Goal: Task Accomplishment & Management: Use online tool/utility

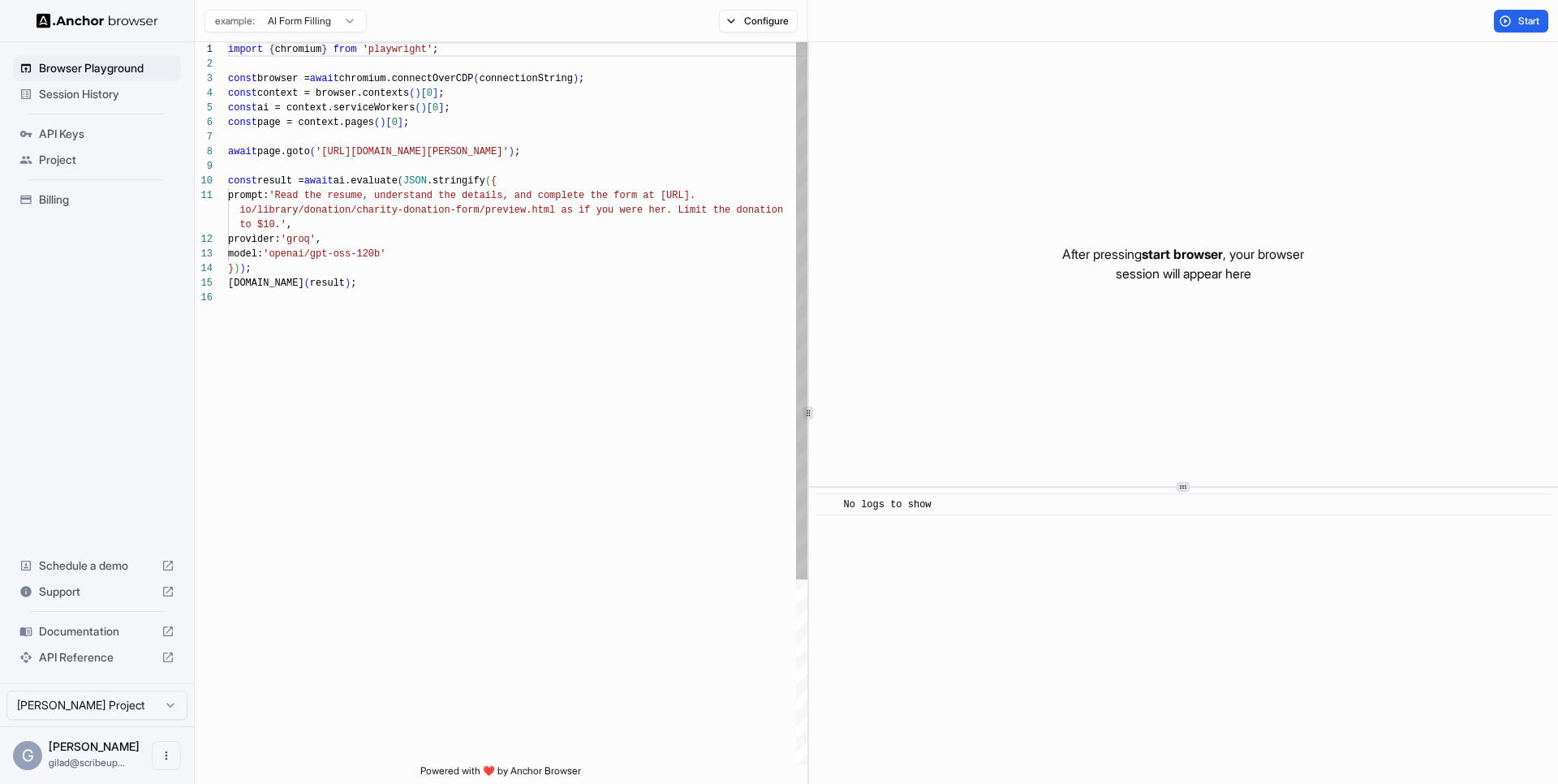
scroll to position [146, 0]
click at [141, 96] on span "Session History" at bounding box center [106, 93] width 136 height 16
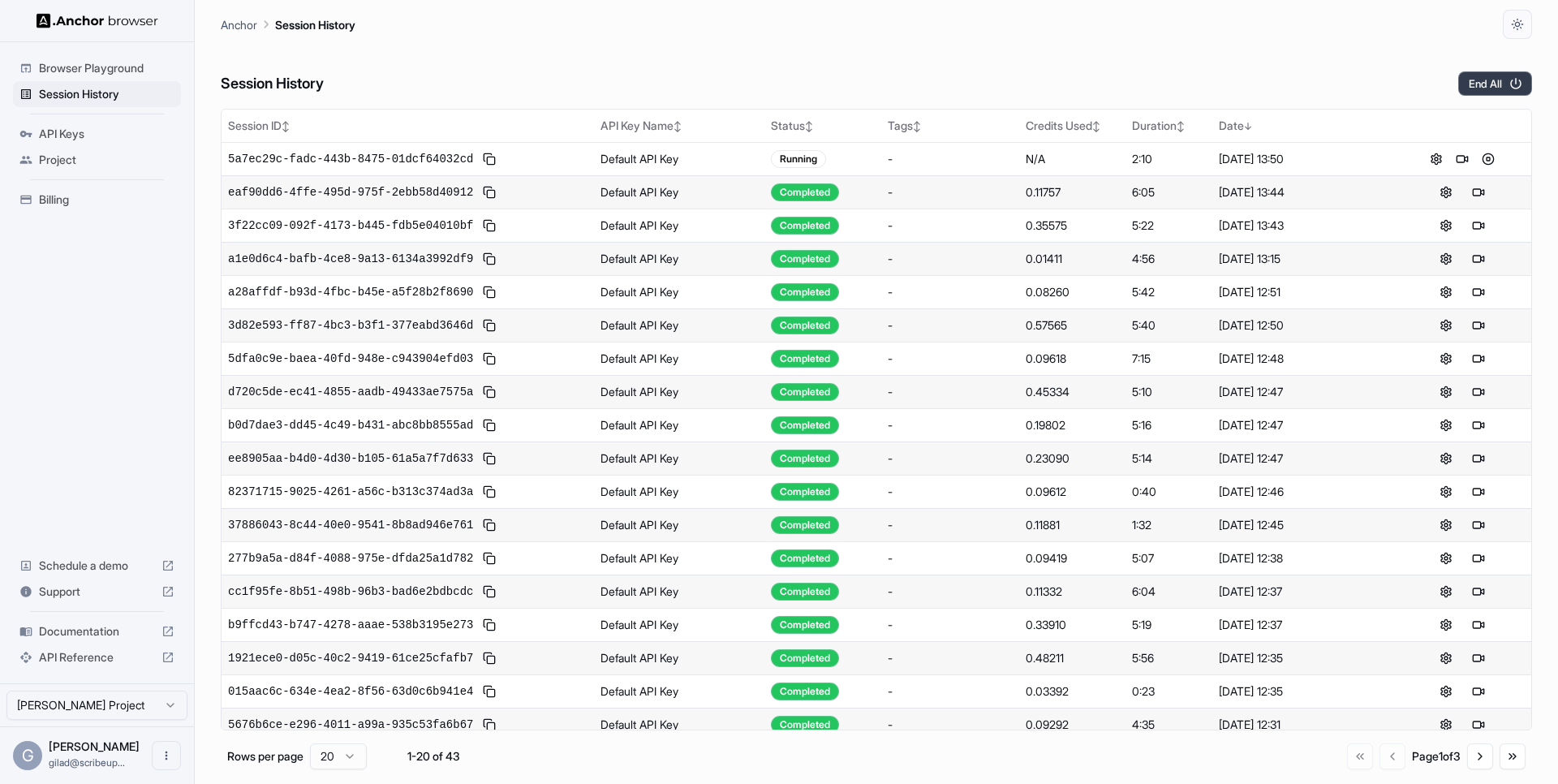
click at [1498, 83] on button "End All" at bounding box center [1495, 84] width 73 height 24
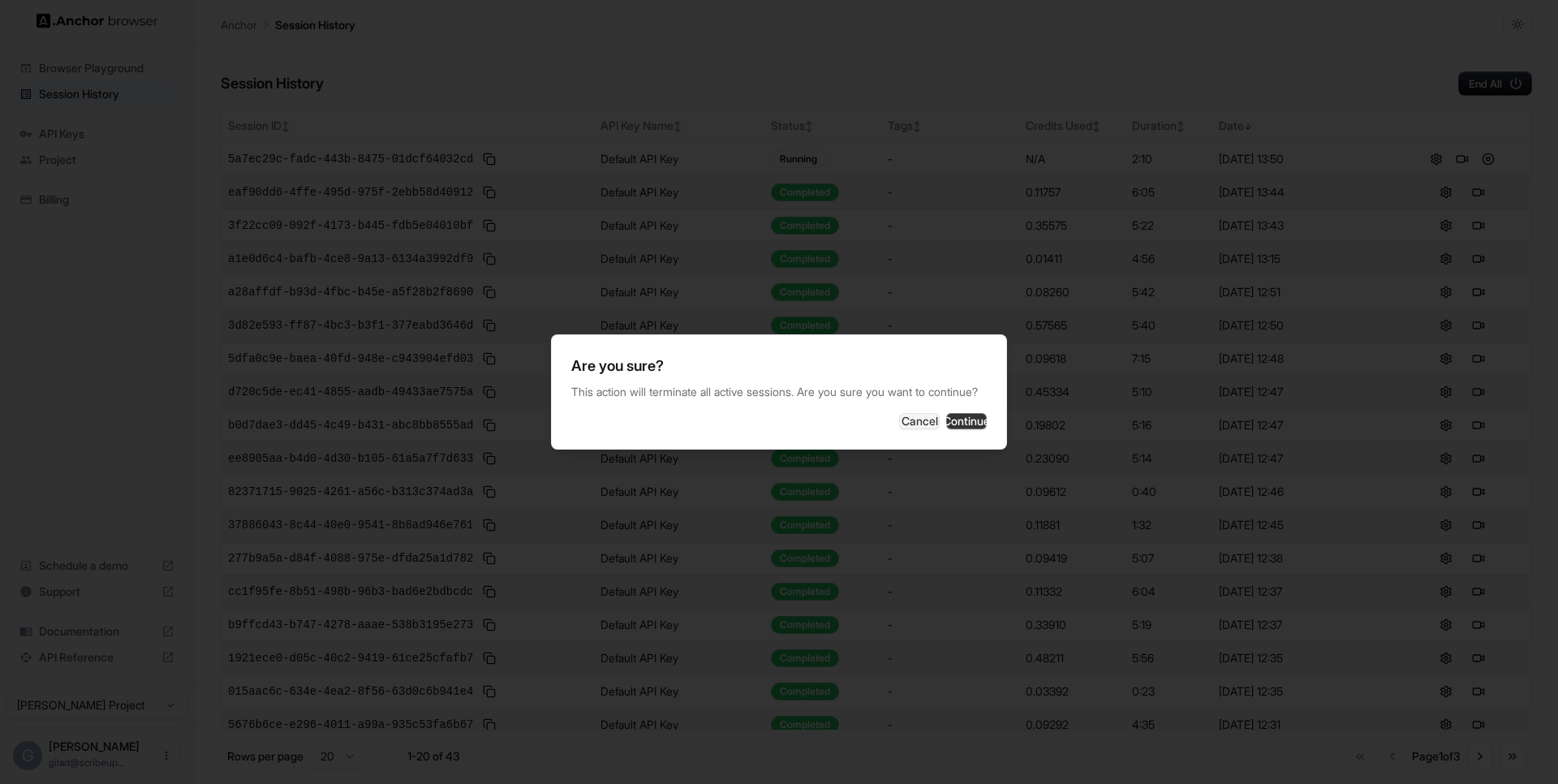
click at [947, 429] on button "Continue" at bounding box center [966, 421] width 40 height 16
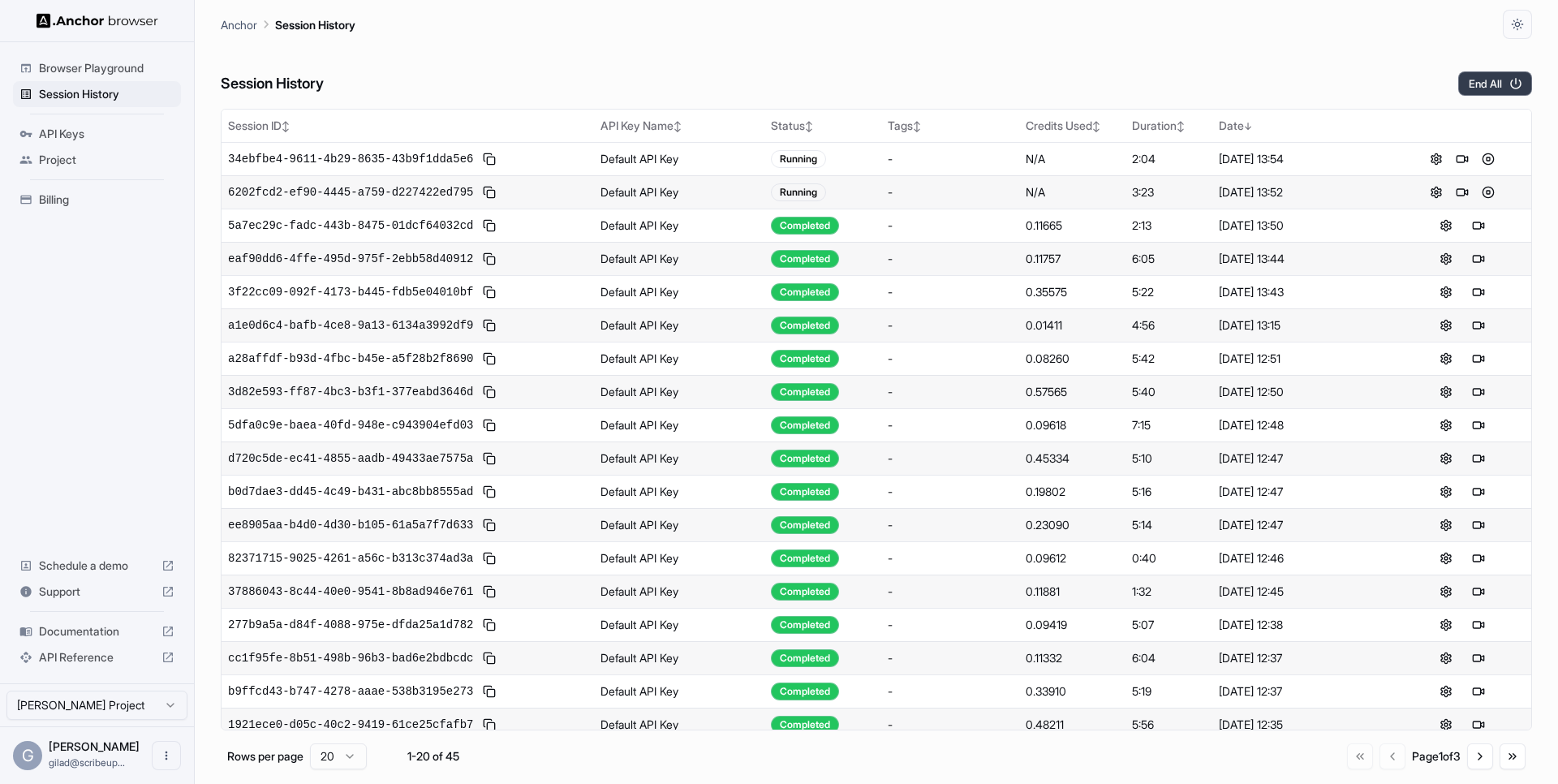
click at [1506, 92] on button "End All" at bounding box center [1495, 84] width 73 height 24
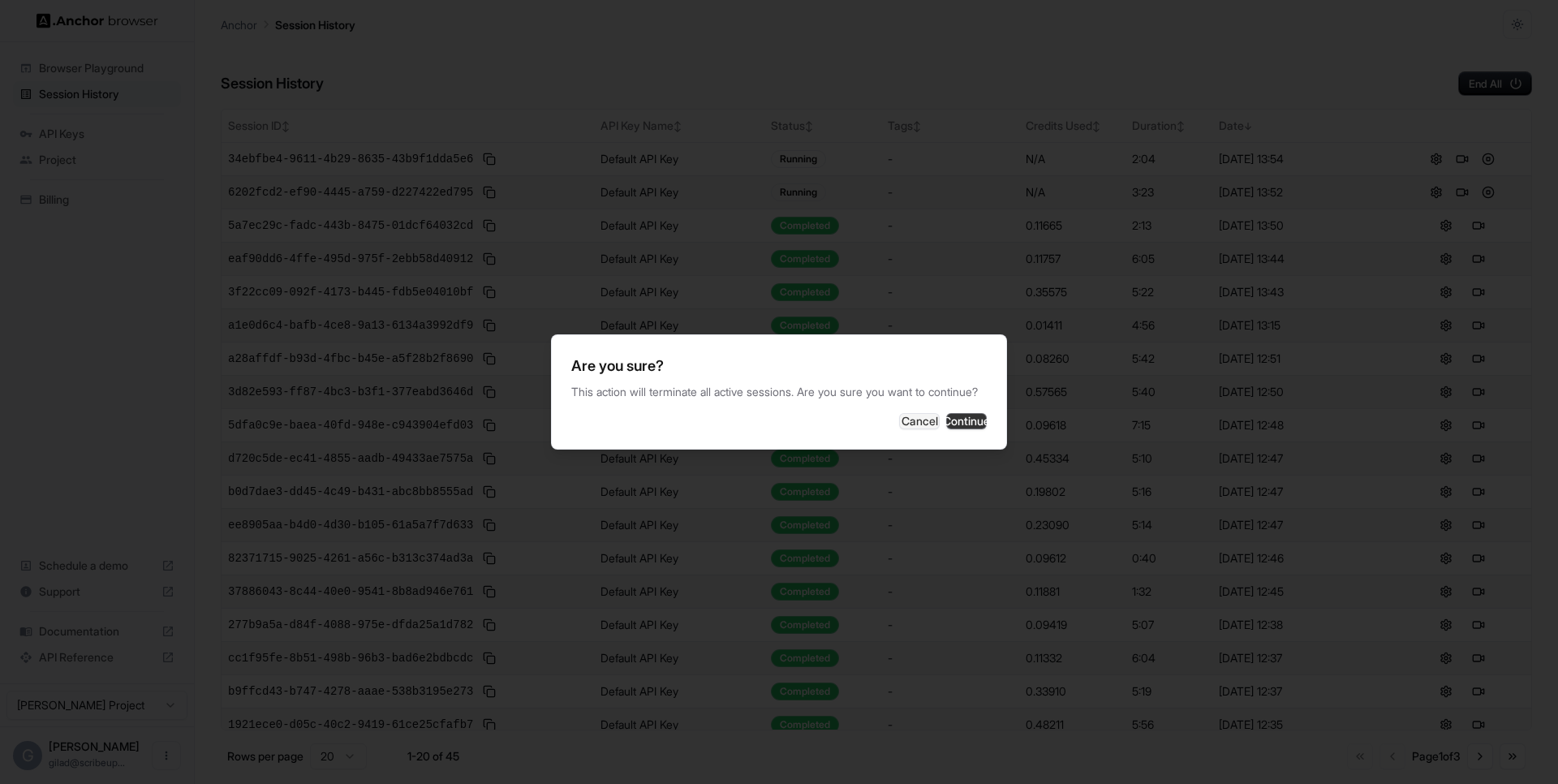
click at [946, 429] on button "Continue" at bounding box center [966, 421] width 40 height 16
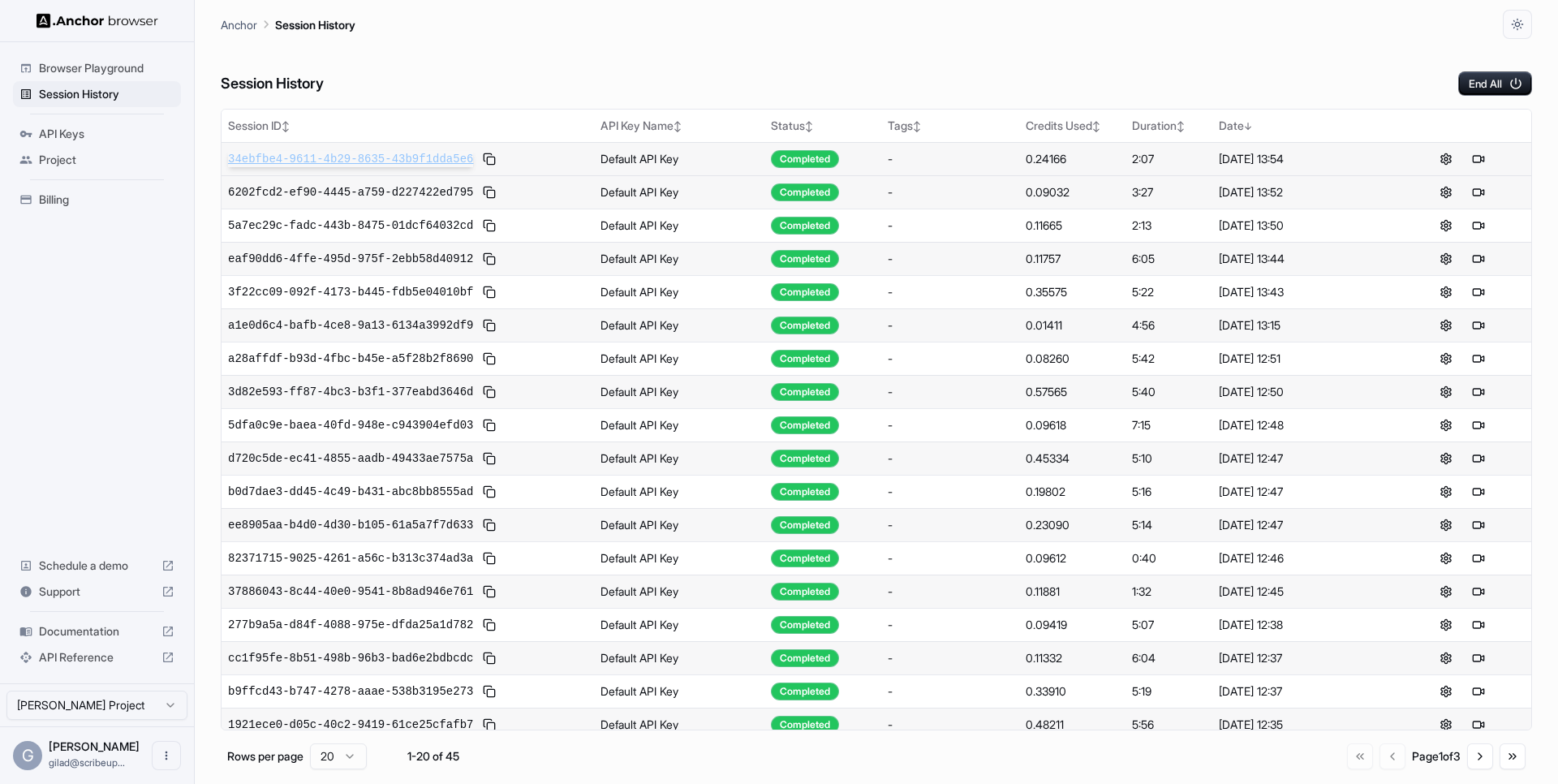
click at [434, 161] on span "34ebfbe4-9611-4b29-8635-43b9f1dda5e6" at bounding box center [350, 158] width 245 height 16
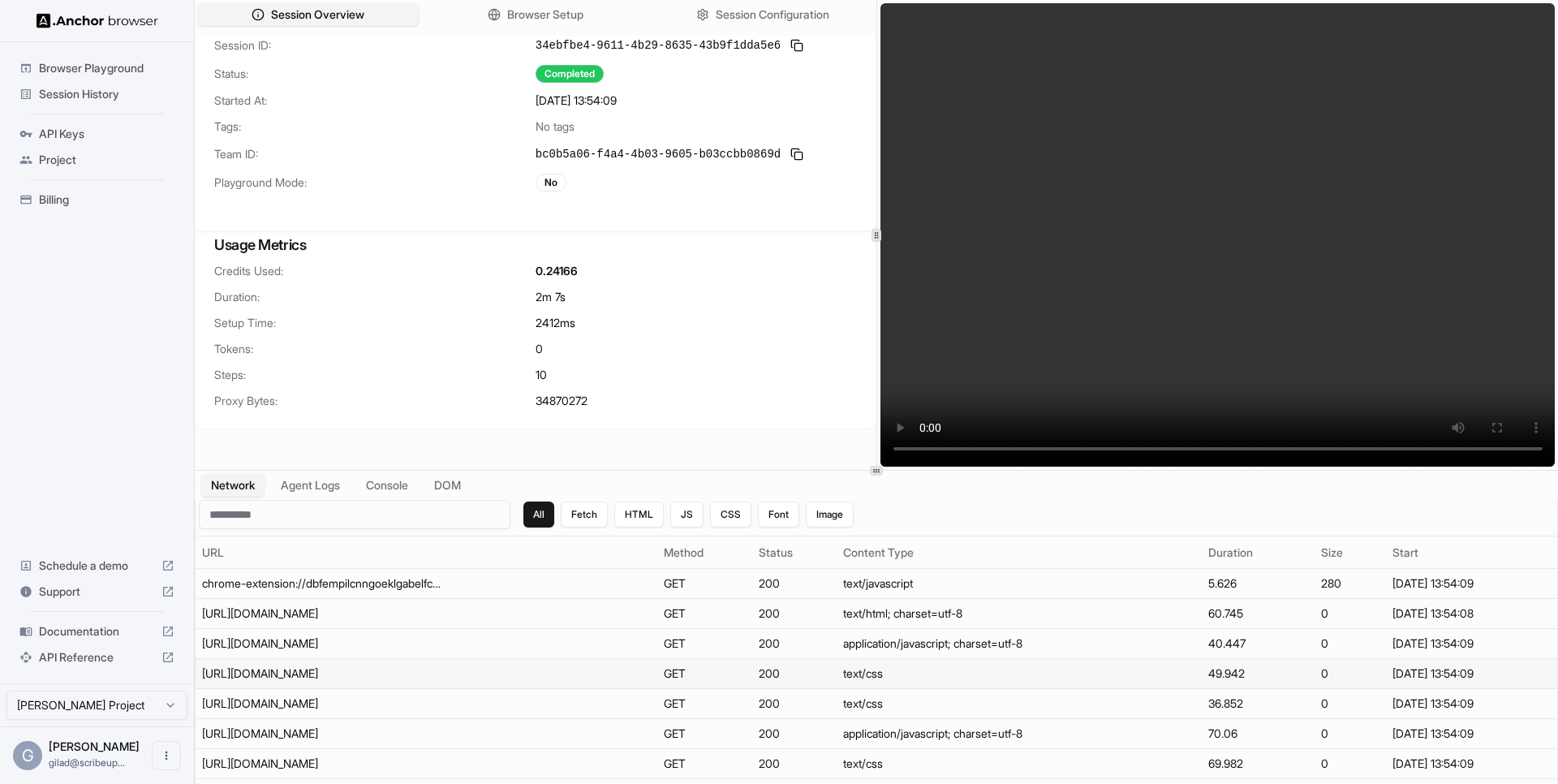
click at [474, 665] on td "https://www.paramountplus.com/account/assets/build/css/fonts/fonts-45fbd7c32c3a…" at bounding box center [426, 674] width 461 height 30
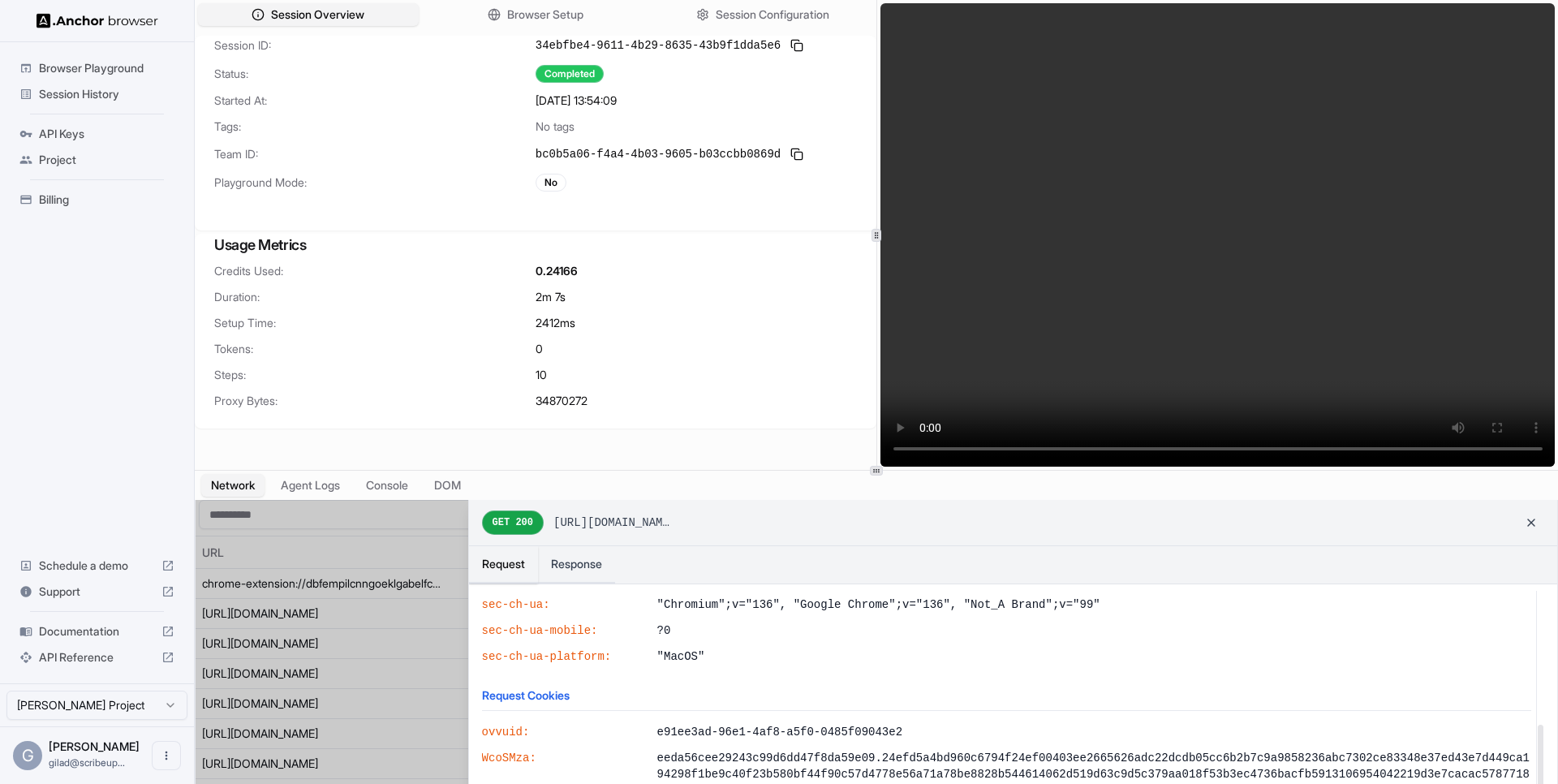
scroll to position [356, 0]
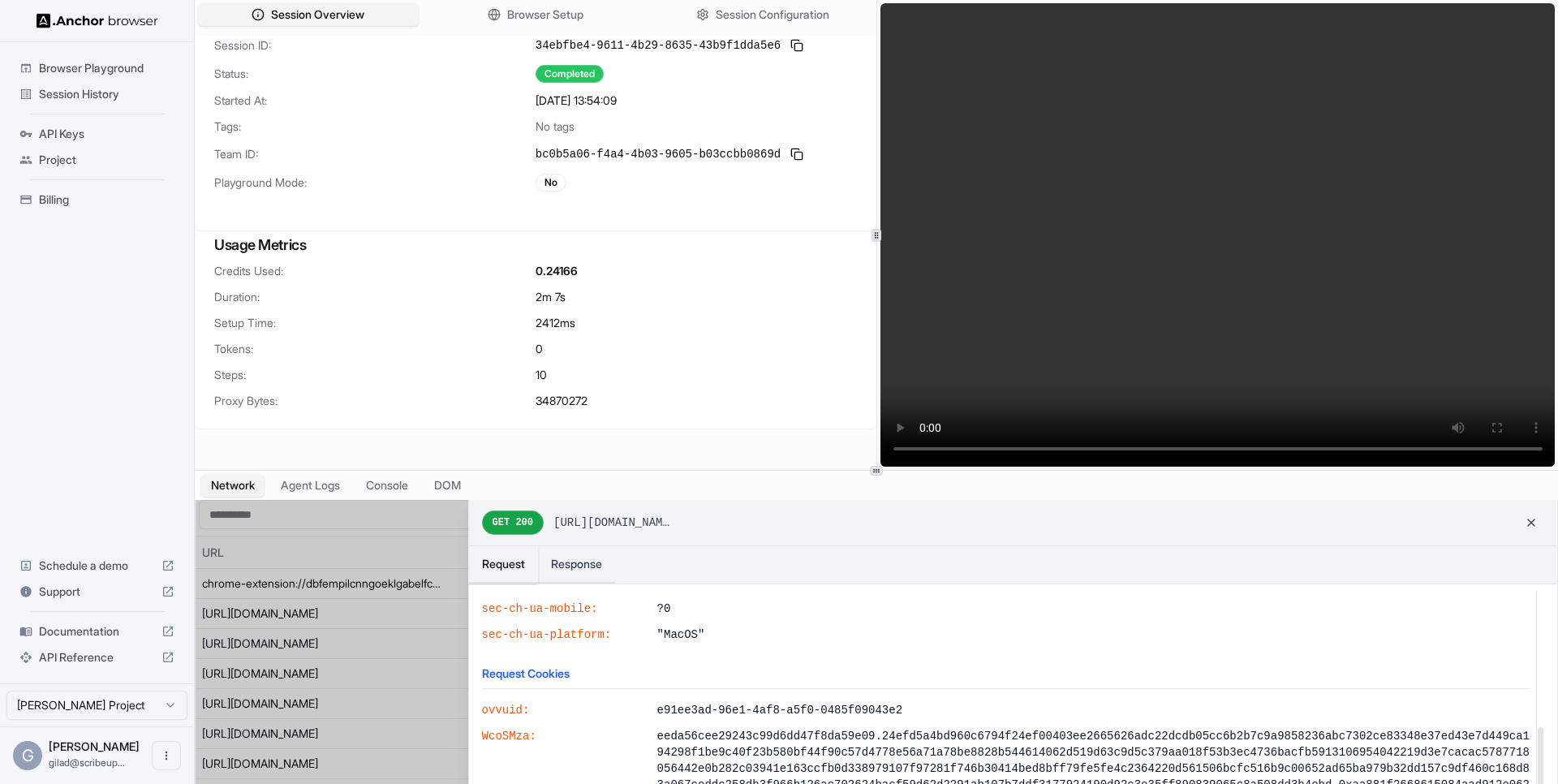
click at [339, 648] on div at bounding box center [876, 656] width 1361 height 312
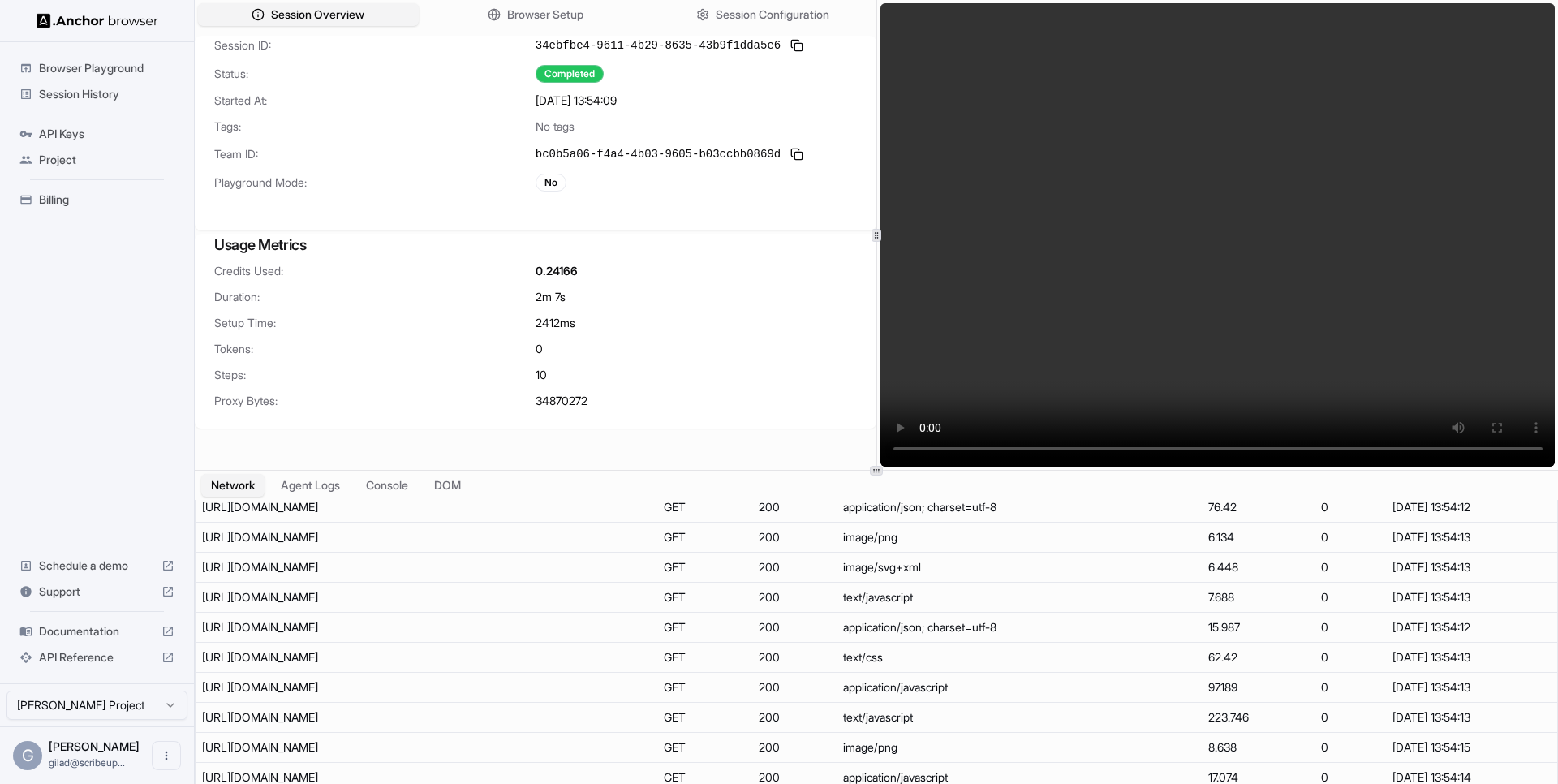
scroll to position [1350, 0]
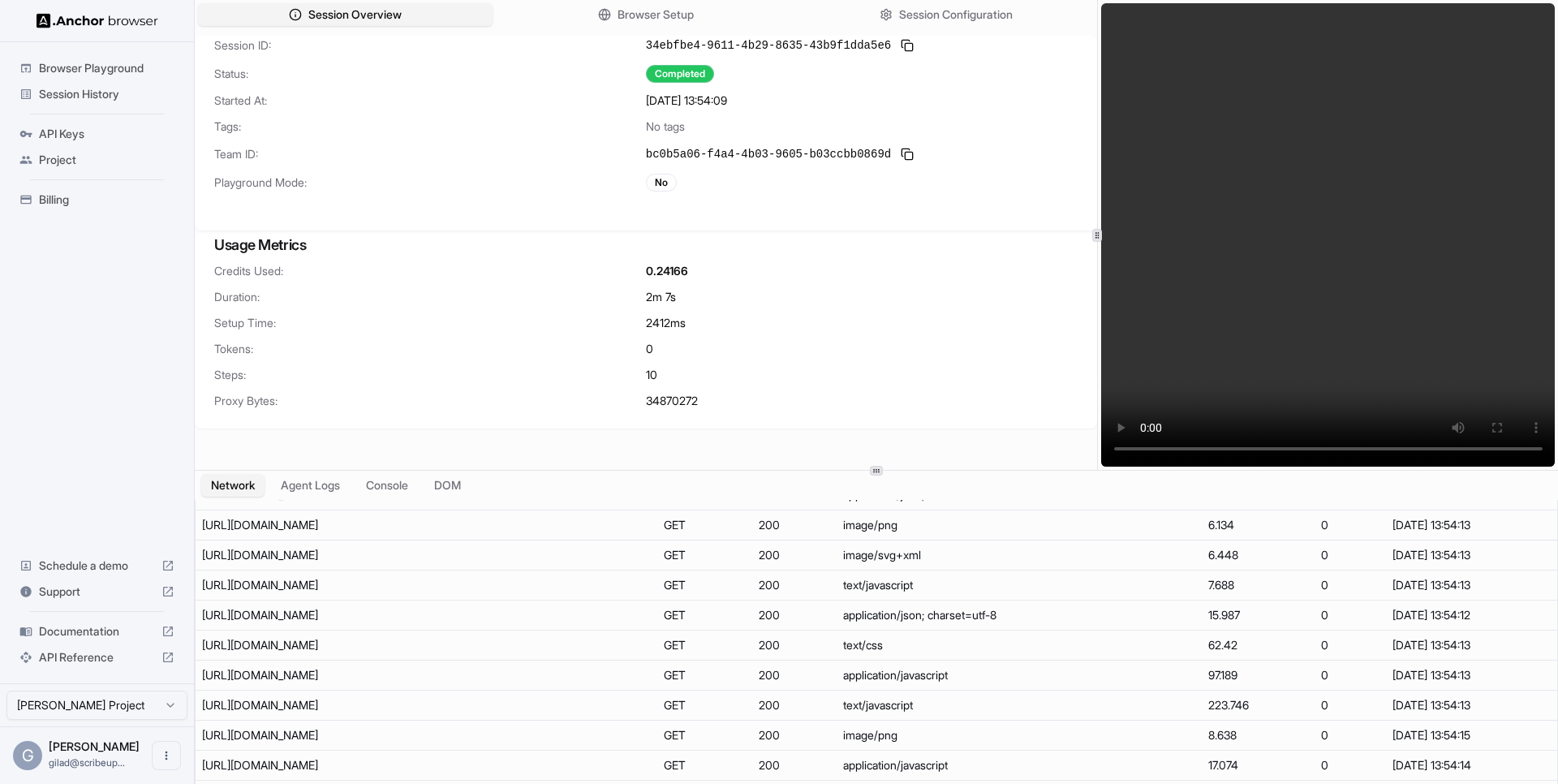
click at [1097, 226] on div at bounding box center [1097, 234] width 1 height 470
click at [728, 200] on div "Session ID: 34ebfbe4-9611-4b29-8635-43b9f1dda5e6 Status: Completed Started At: …" at bounding box center [646, 123] width 903 height 175
